Goal: Communication & Community: Answer question/provide support

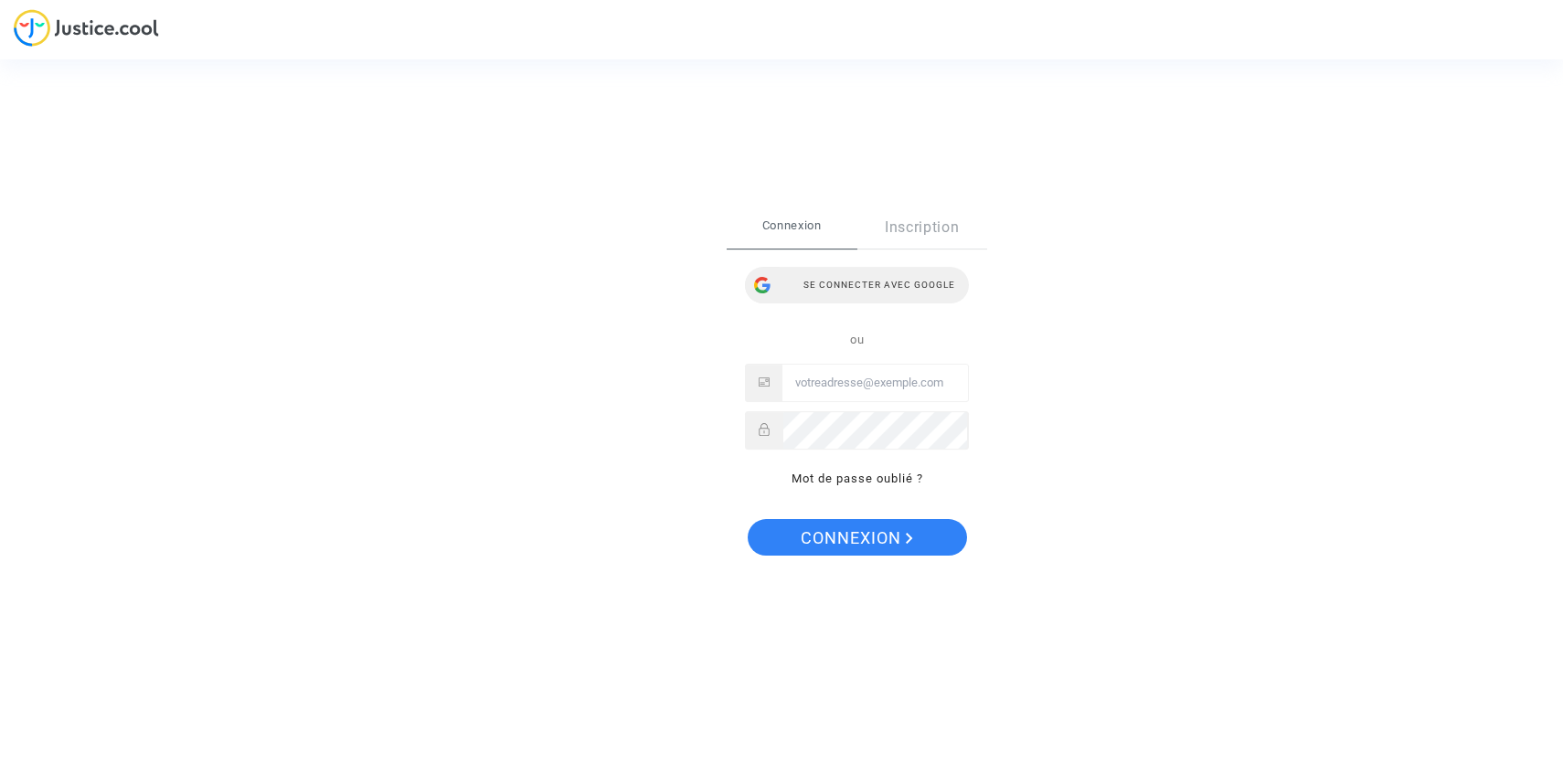
click at [928, 293] on div "Se connecter avec Google" at bounding box center [857, 285] width 224 height 37
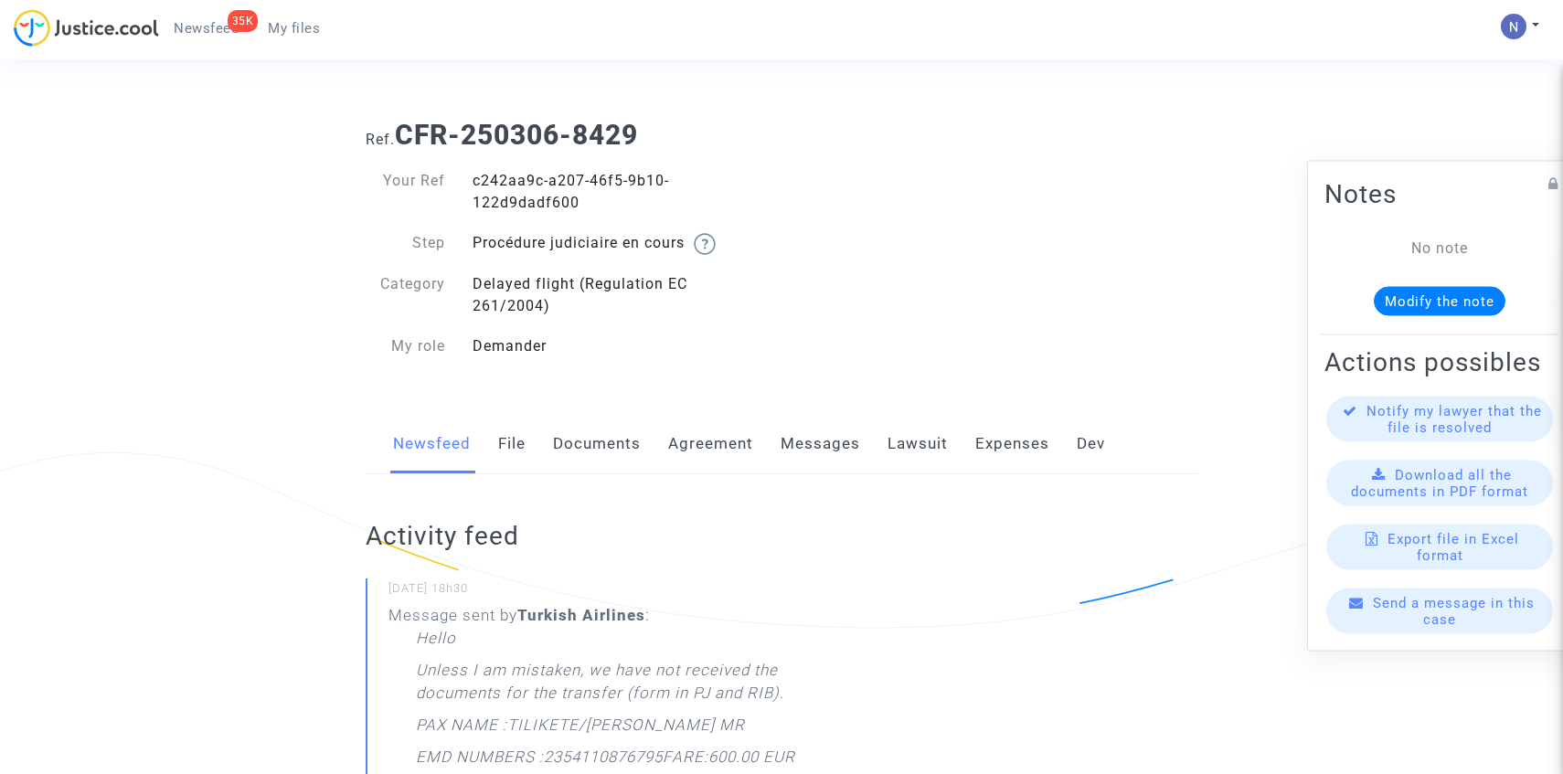
click at [831, 443] on link "Messages" at bounding box center [820, 444] width 80 height 60
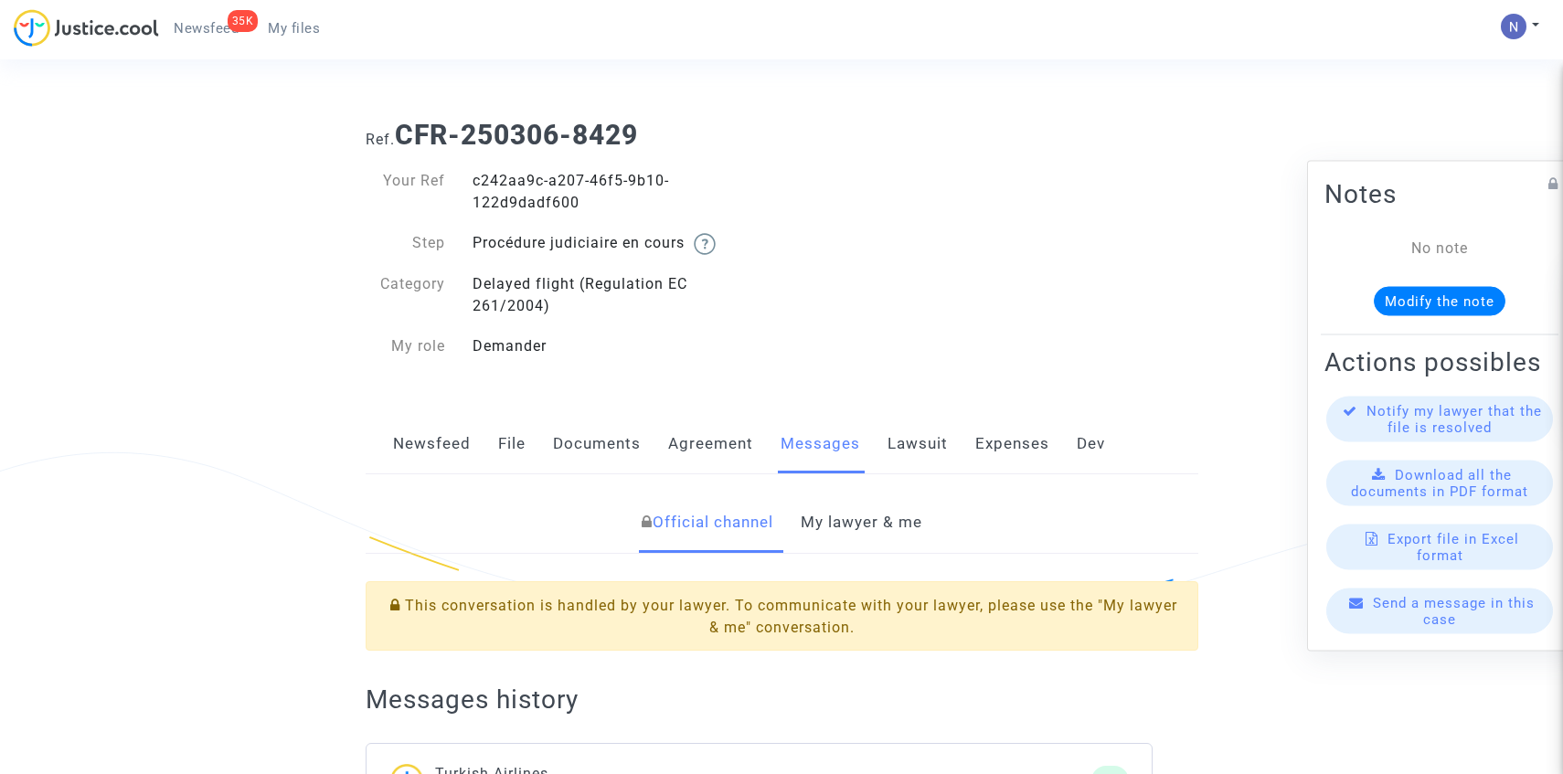
click at [860, 532] on link "My lawyer & me" at bounding box center [862, 523] width 122 height 60
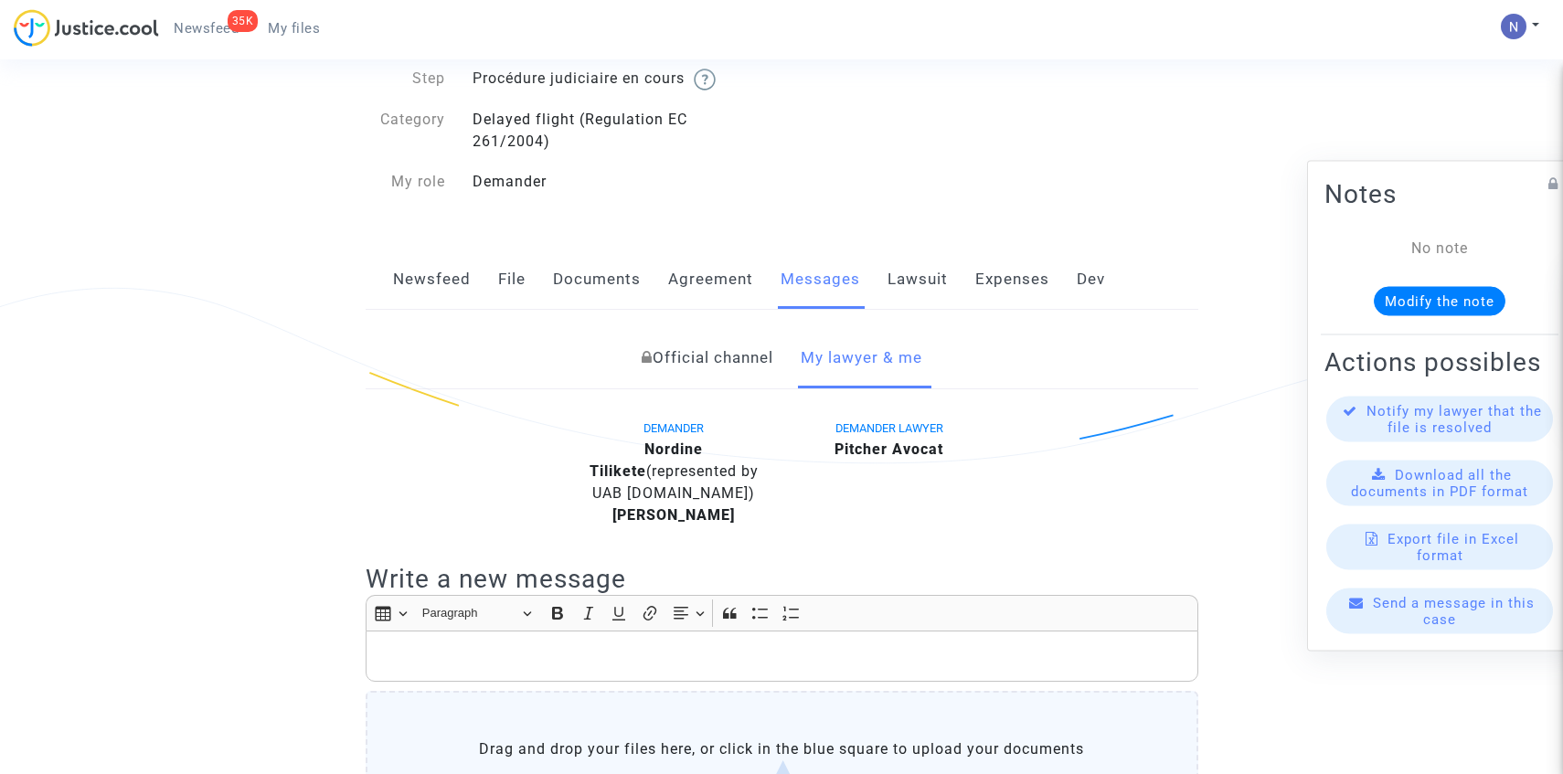
scroll to position [250, 0]
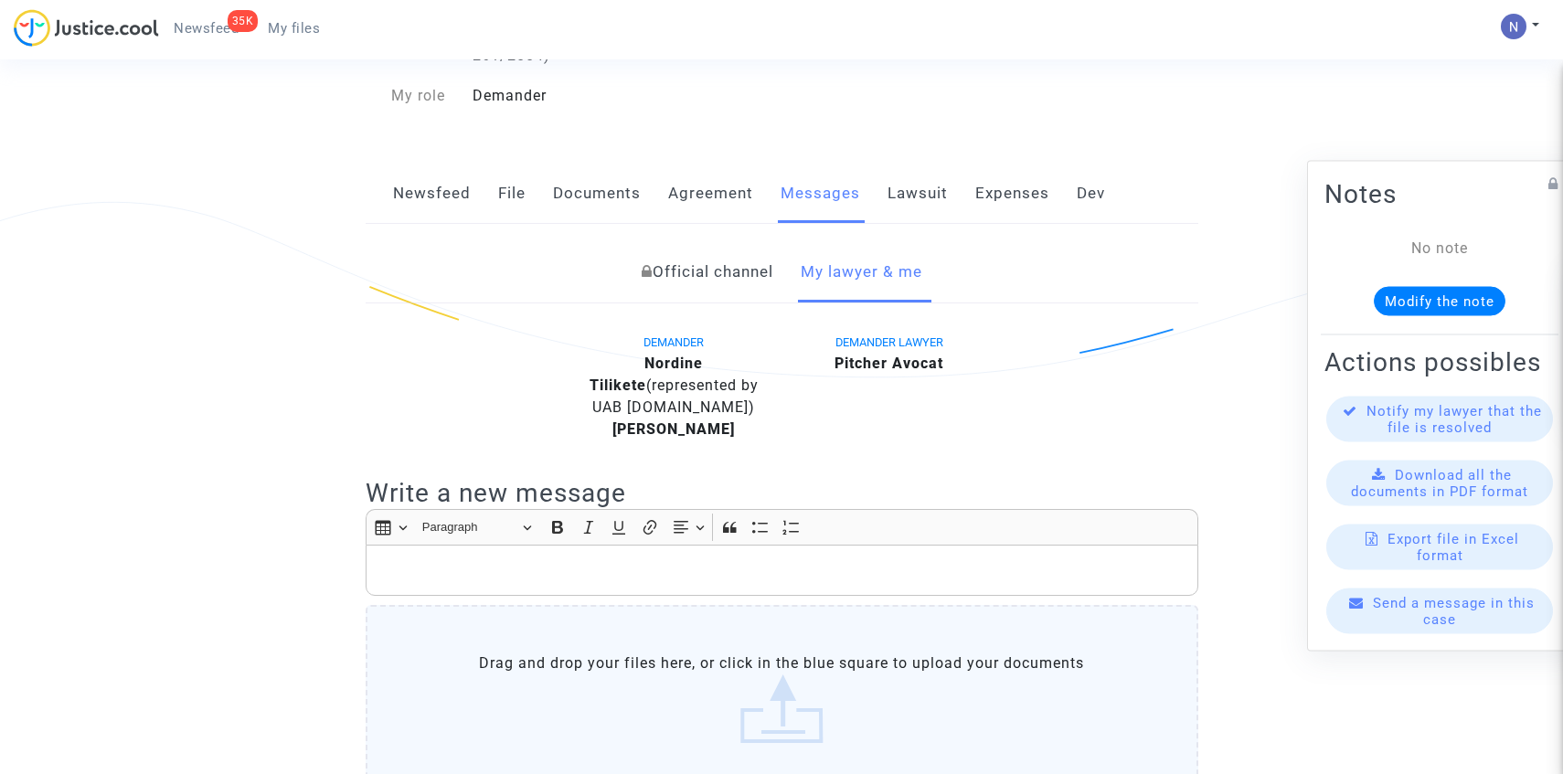
click at [801, 643] on label "Drag and drop your files here, or click in the blue square to upload your docum…" at bounding box center [782, 698] width 832 height 186
click at [0, 0] on input "Drag and drop your files here, or click in the blue square to upload your docum…" at bounding box center [0, 0] width 0 height 0
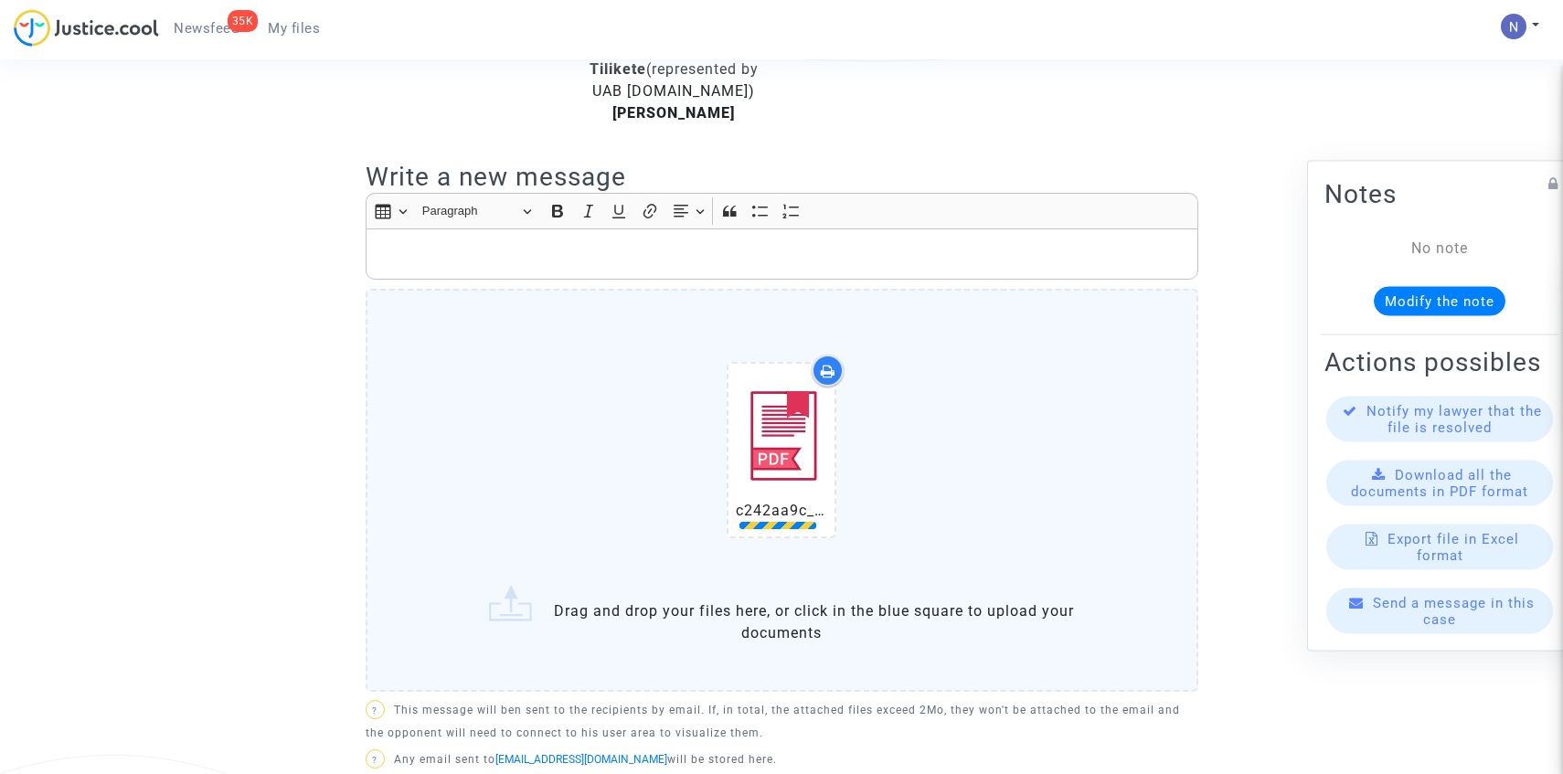
scroll to position [666, 0]
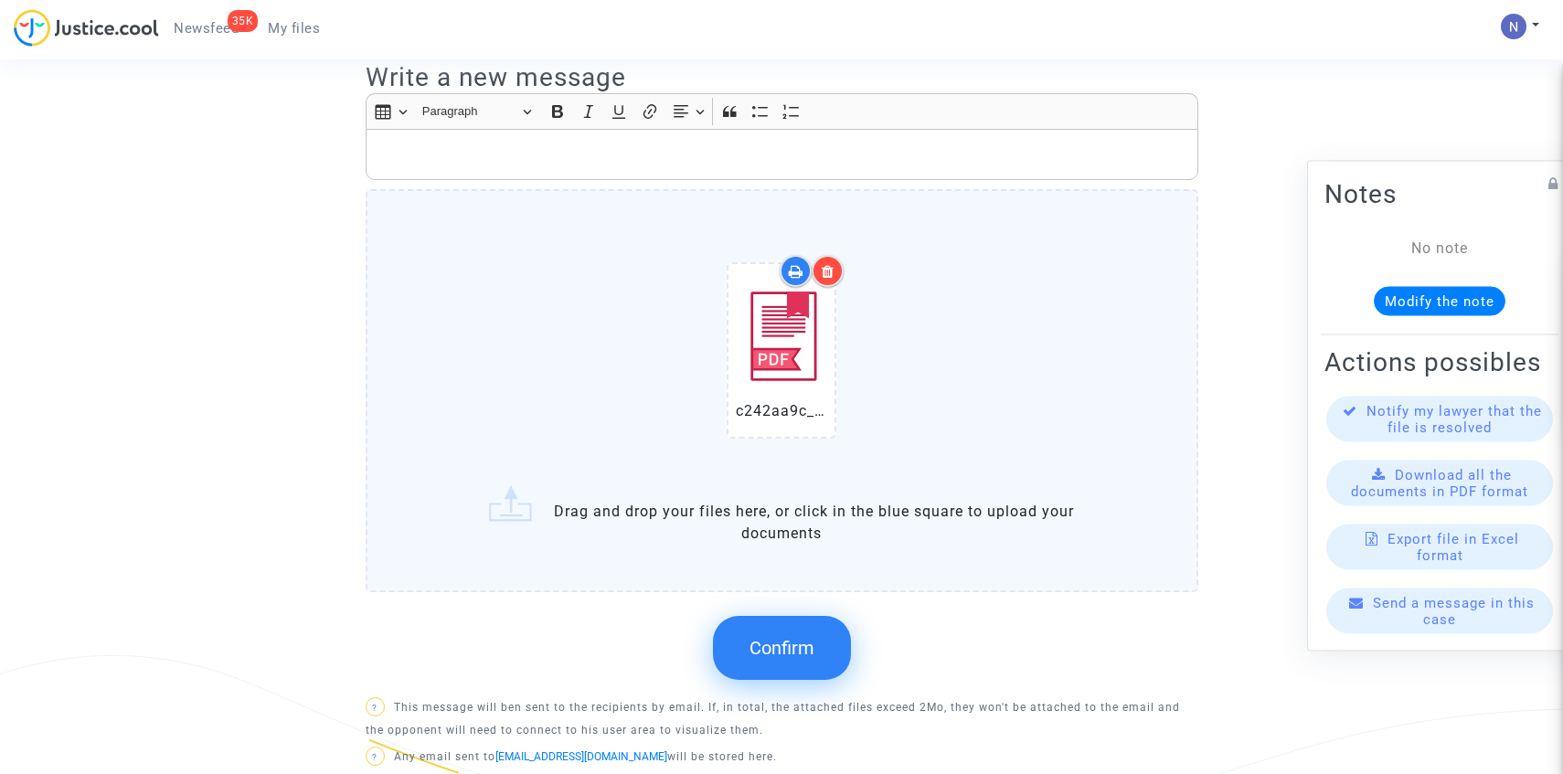
click at [764, 647] on span "Confirm" at bounding box center [781, 648] width 65 height 22
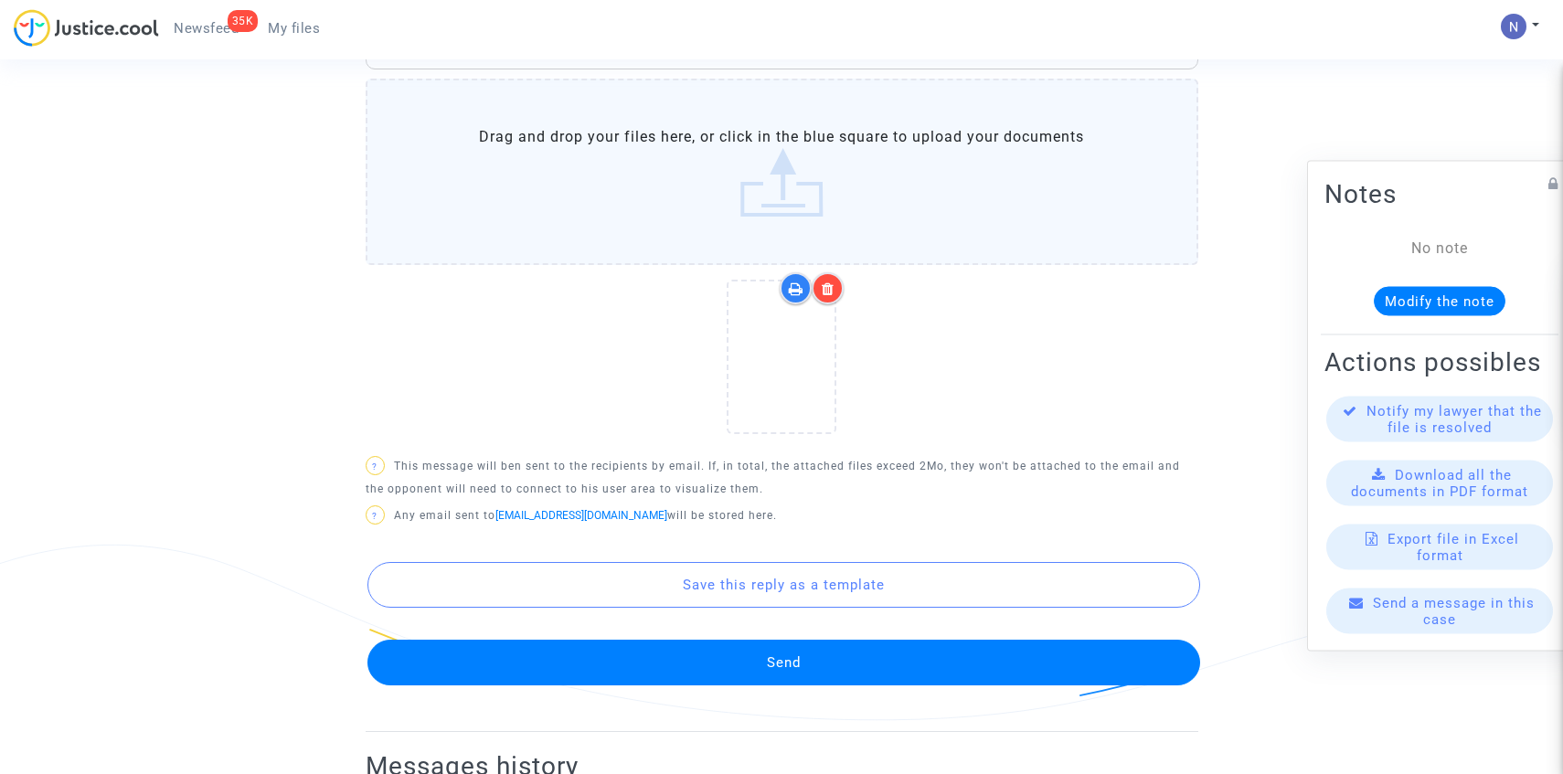
scroll to position [869, 0]
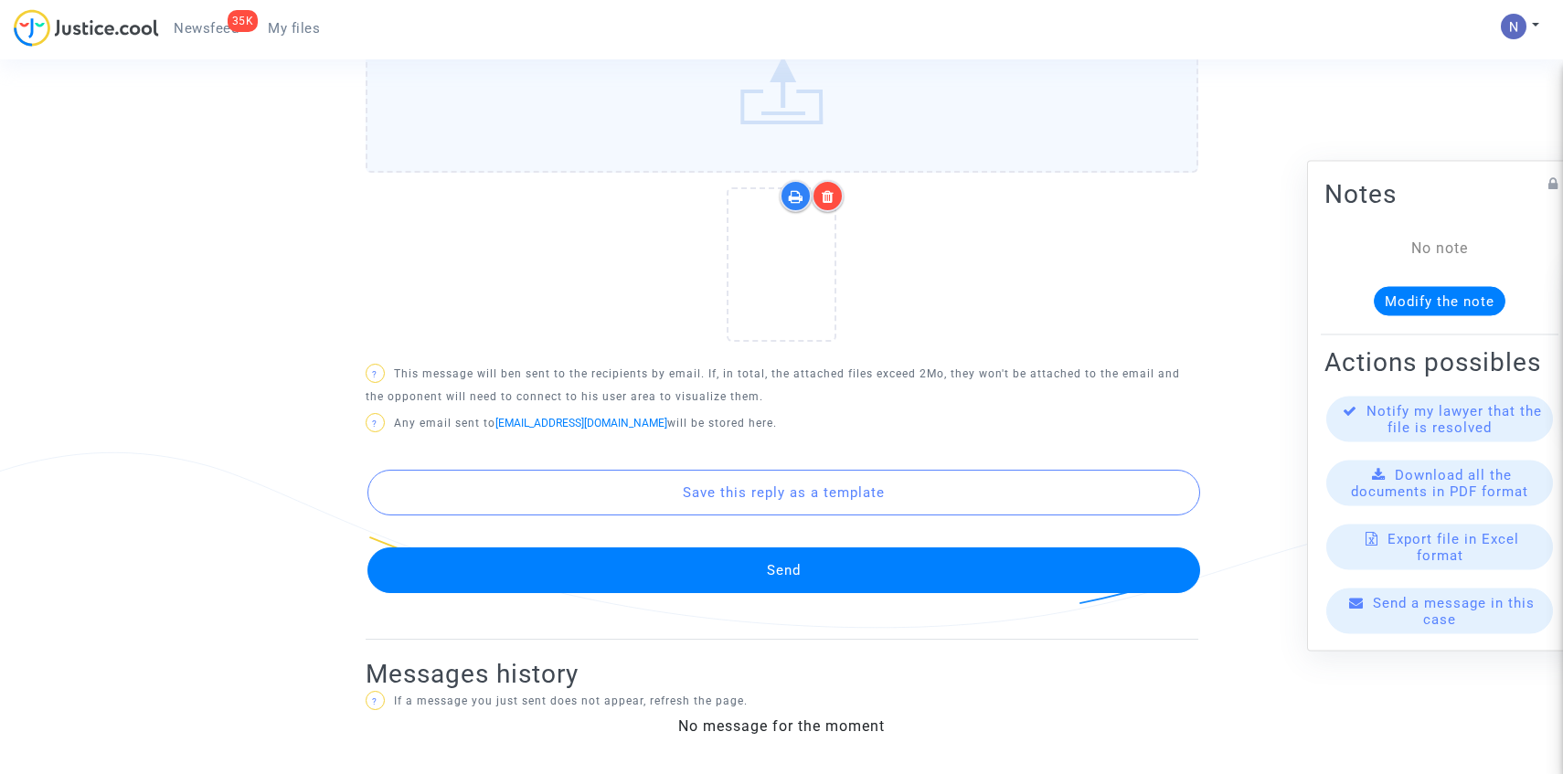
click at [822, 550] on button "Send" at bounding box center [783, 570] width 832 height 46
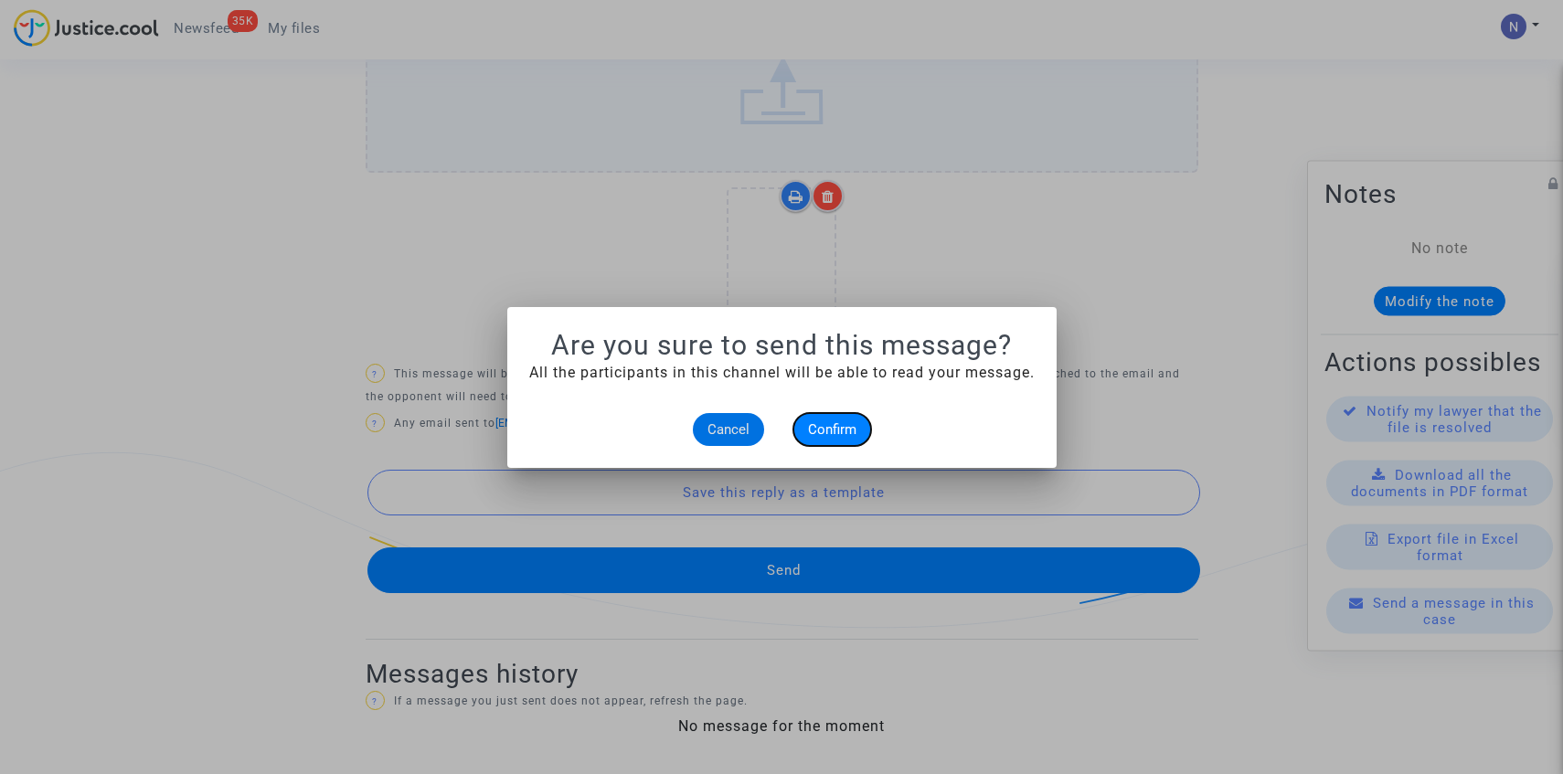
click at [834, 434] on span "Confirm" at bounding box center [832, 429] width 48 height 16
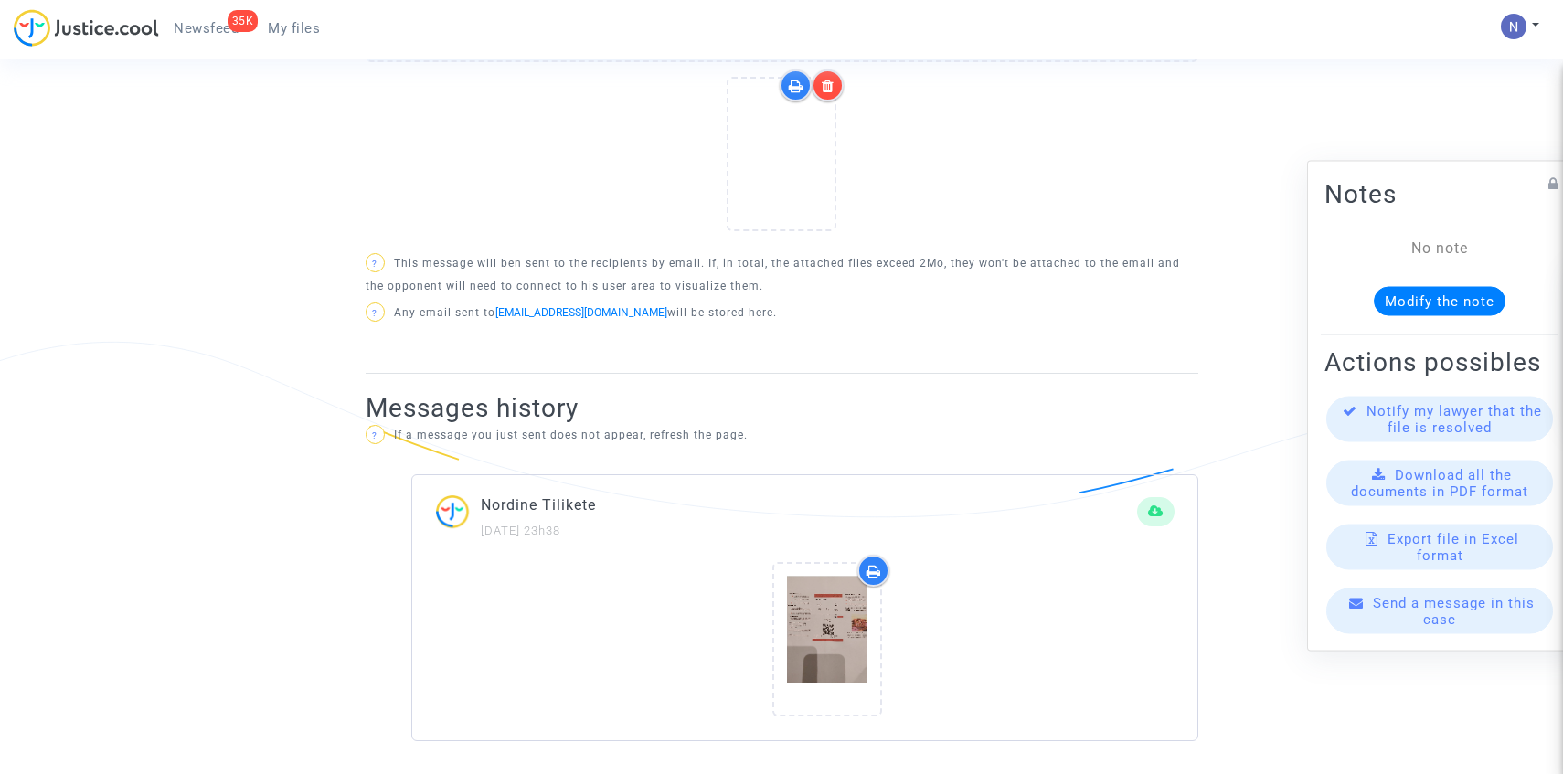
scroll to position [983, 0]
